Goal: Task Accomplishment & Management: Complete application form

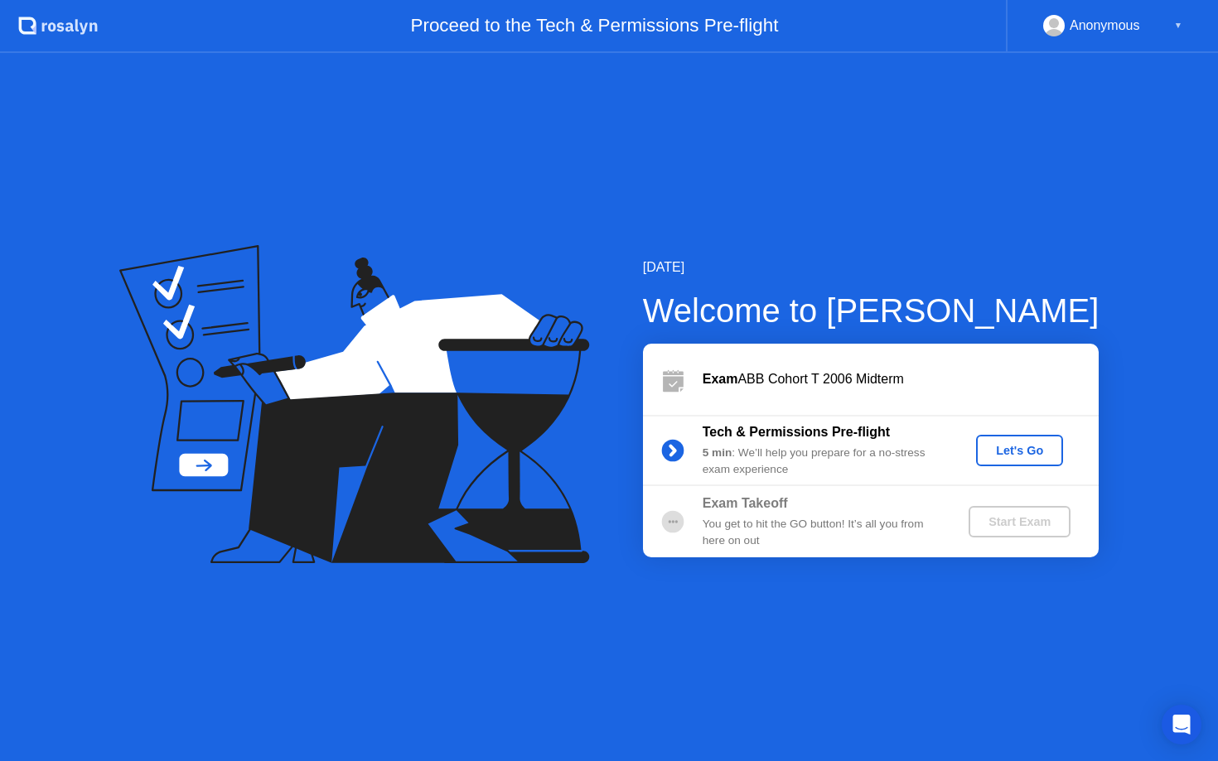
click at [1027, 453] on div "Let's Go" at bounding box center [1019, 450] width 74 height 13
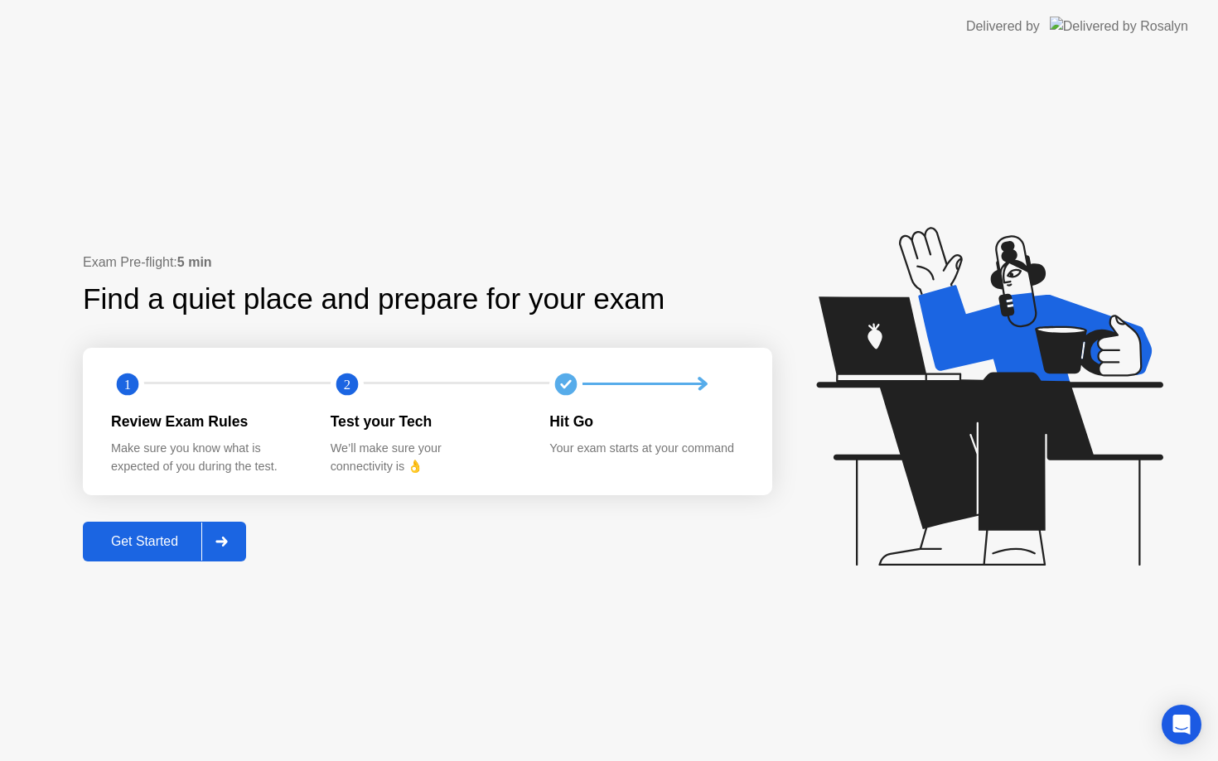
click at [182, 543] on div "Get Started" at bounding box center [144, 541] width 113 height 15
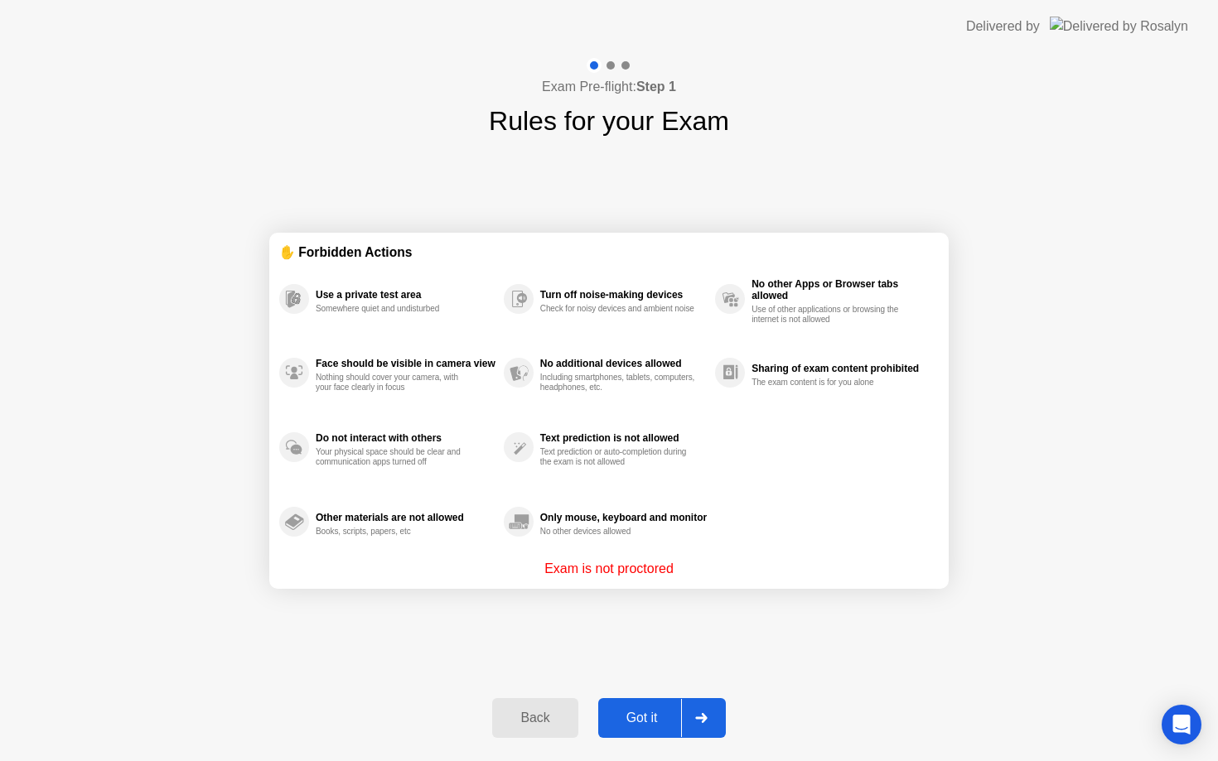
click at [645, 702] on button "Got it" at bounding box center [662, 718] width 128 height 40
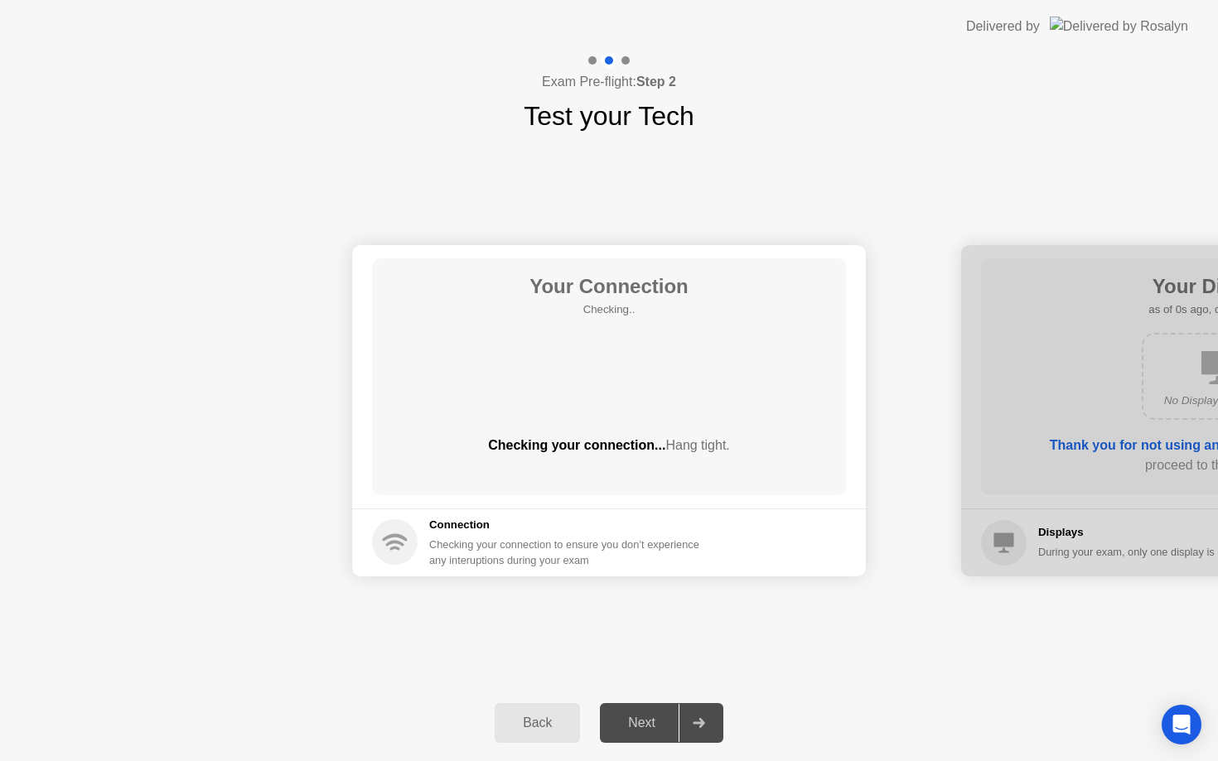
click at [646, 728] on div "Next" at bounding box center [642, 723] width 74 height 15
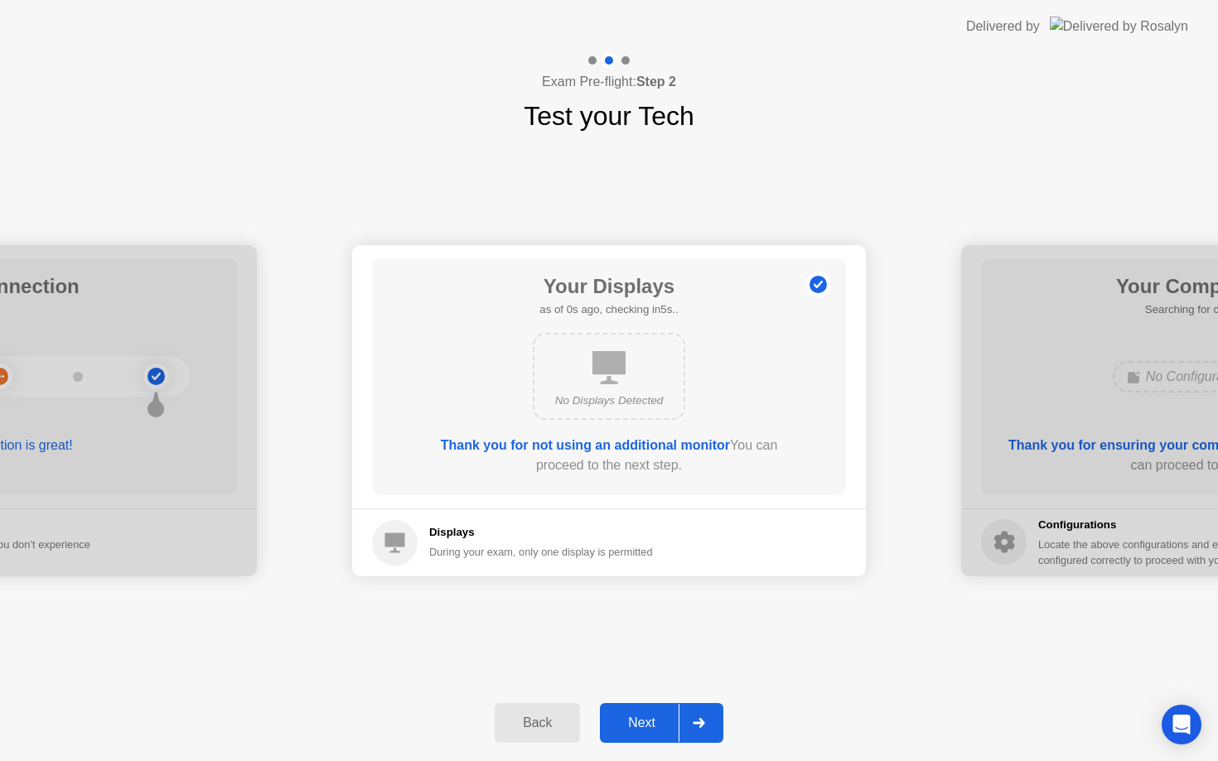
click at [645, 726] on div "Next" at bounding box center [642, 723] width 74 height 15
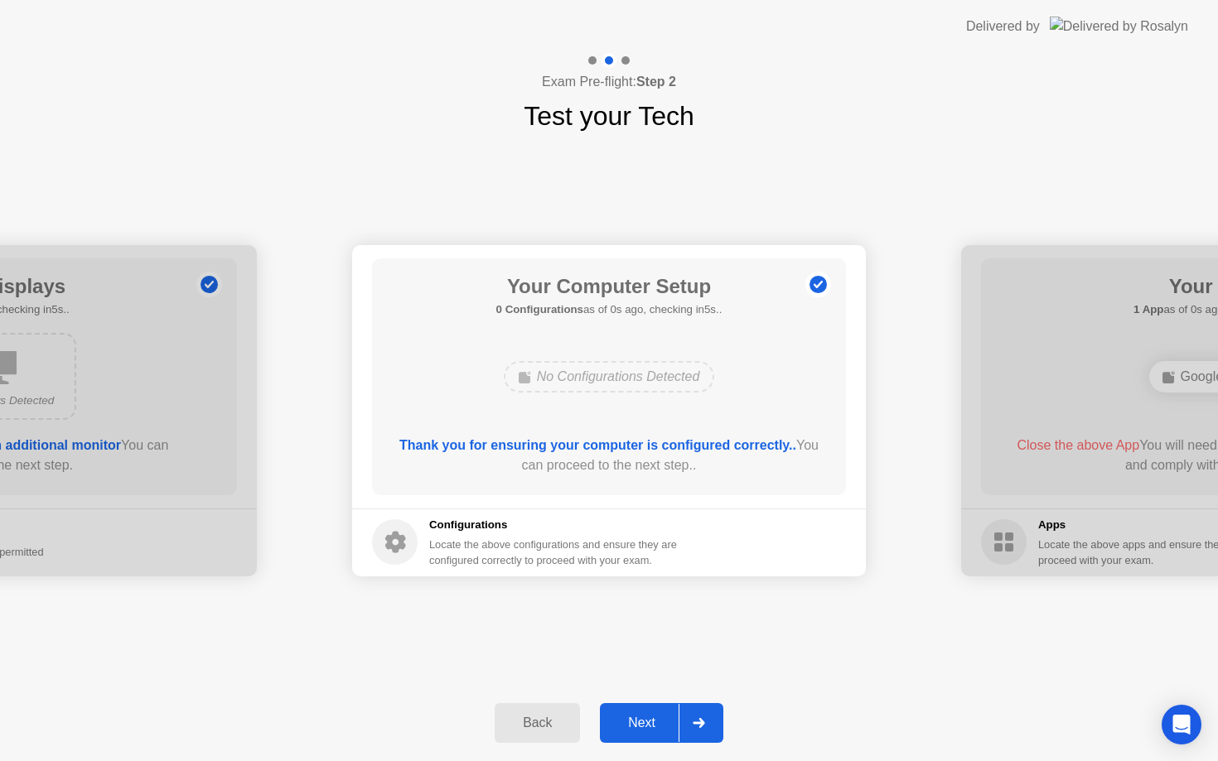
click at [645, 726] on div "Next" at bounding box center [642, 723] width 74 height 15
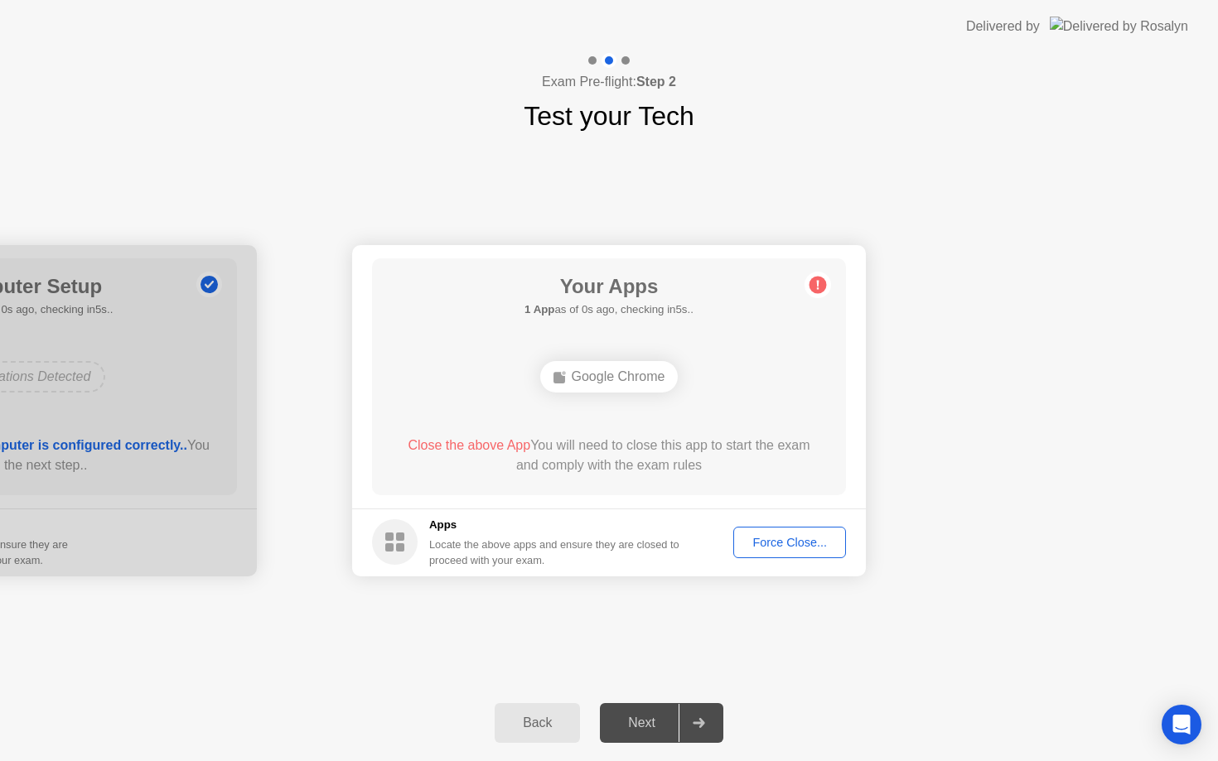
click at [777, 541] on div "Force Close..." at bounding box center [789, 542] width 101 height 13
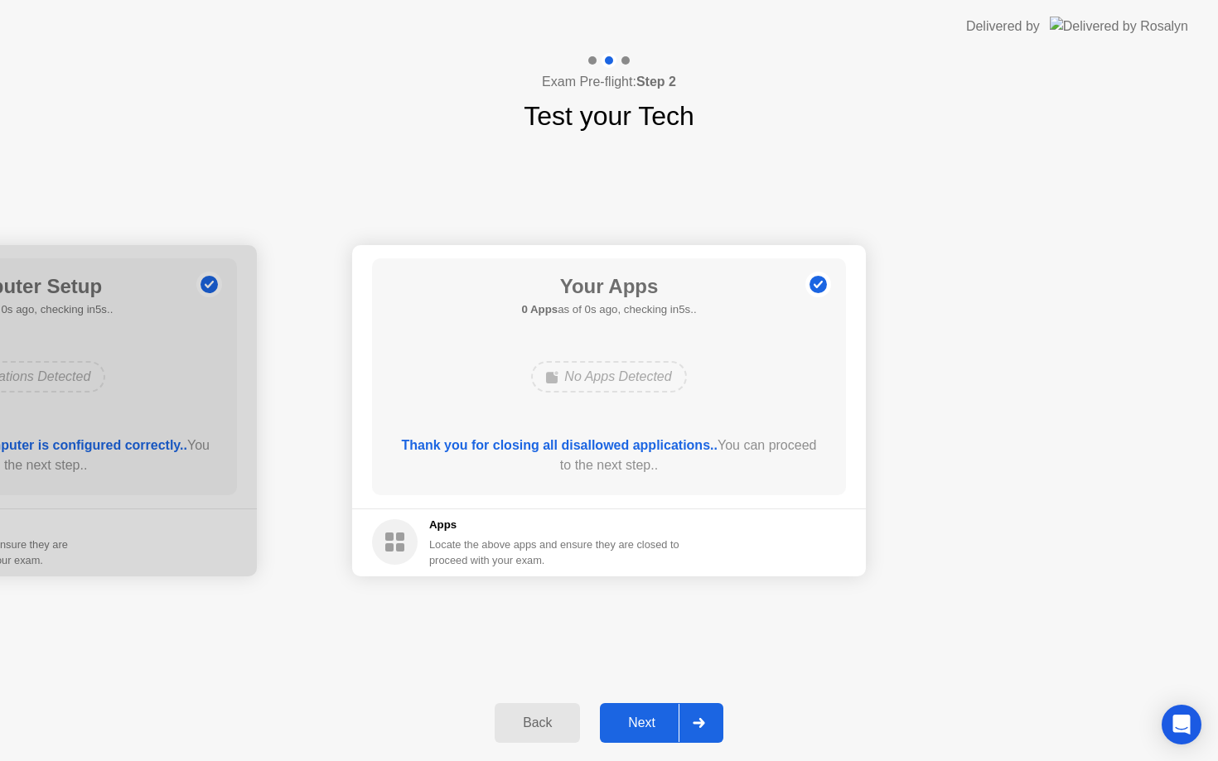
click at [641, 722] on div "Next" at bounding box center [642, 723] width 74 height 15
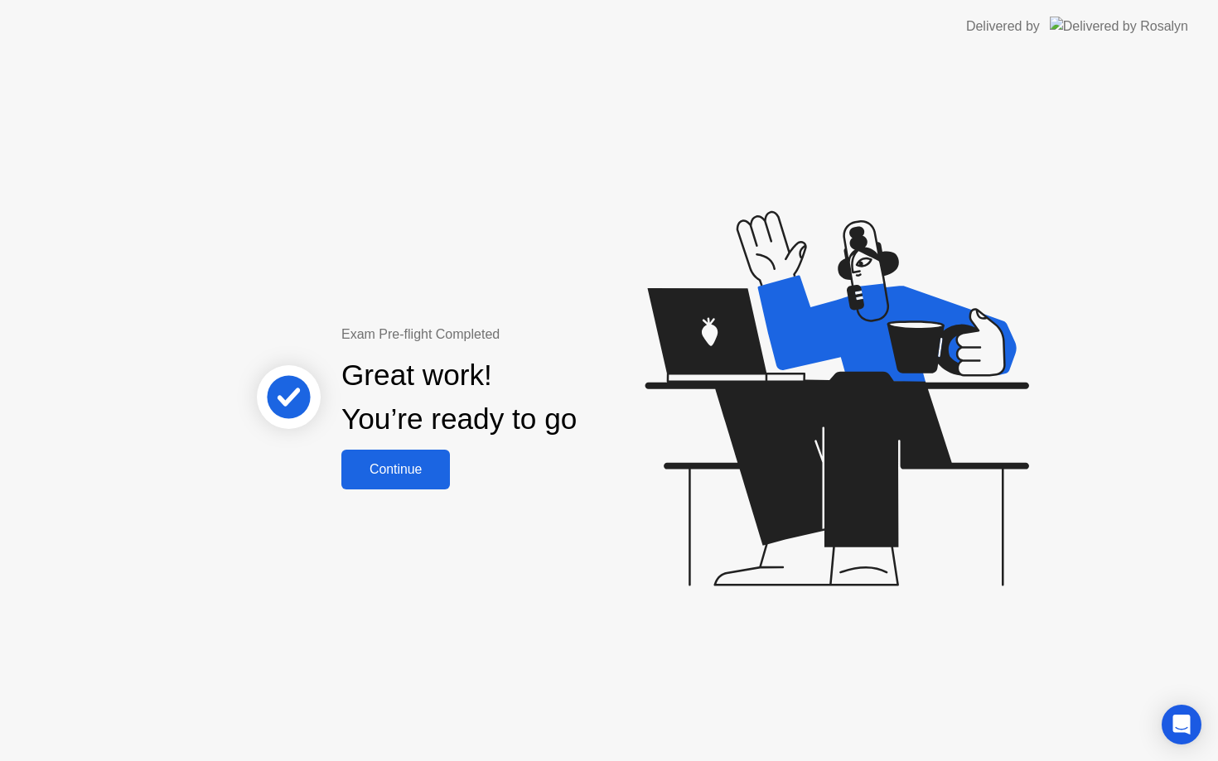
click at [411, 463] on div "Continue" at bounding box center [395, 469] width 99 height 15
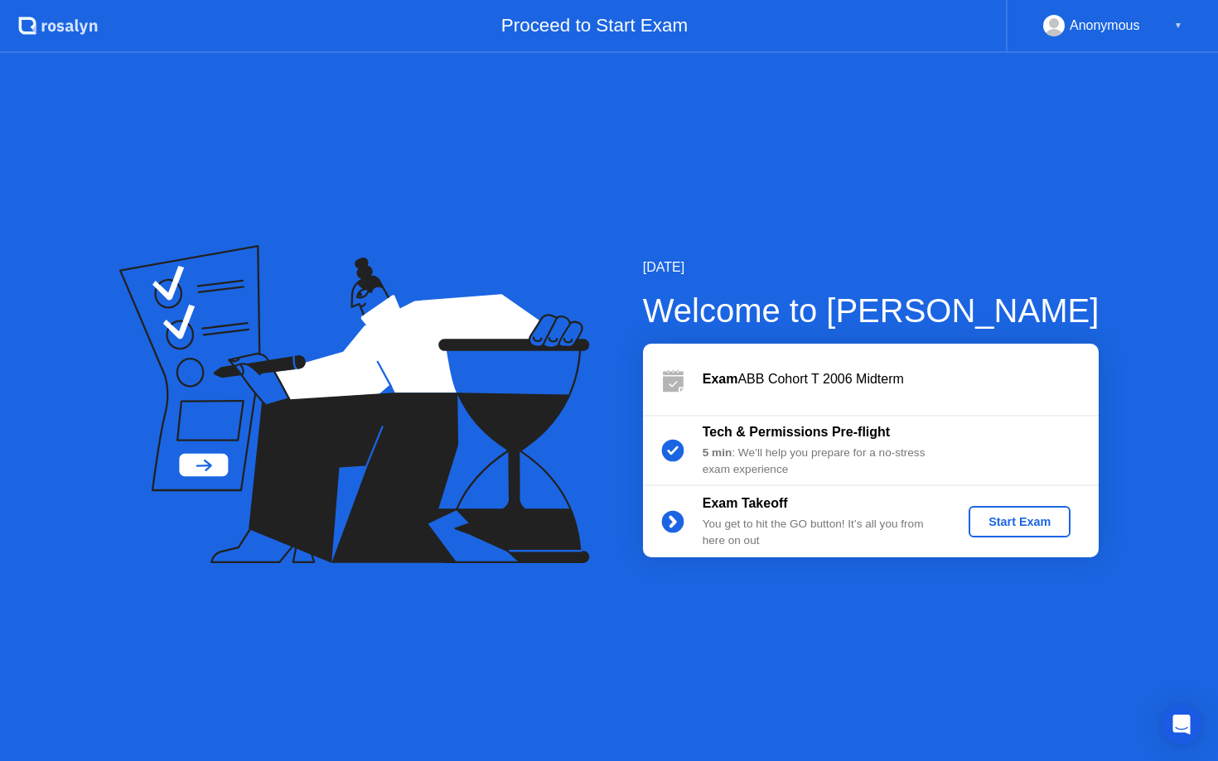
click at [1038, 525] on div "Start Exam" at bounding box center [1019, 521] width 89 height 13
